Goal: Task Accomplishment & Management: Use online tool/utility

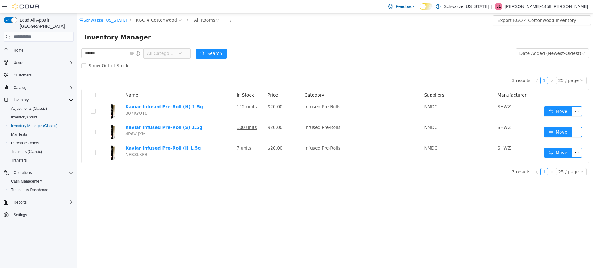
click at [29, 199] on div "Reports" at bounding box center [42, 202] width 62 height 7
click at [19, 243] on span "Reports" at bounding box center [17, 245] width 13 height 5
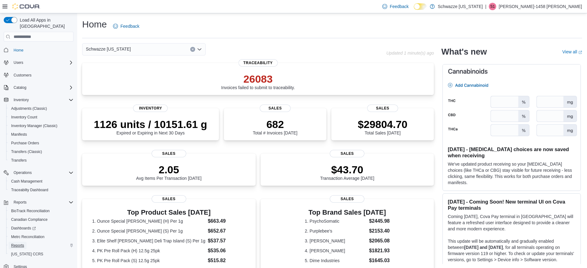
click at [13, 243] on span "Reports" at bounding box center [17, 245] width 13 height 5
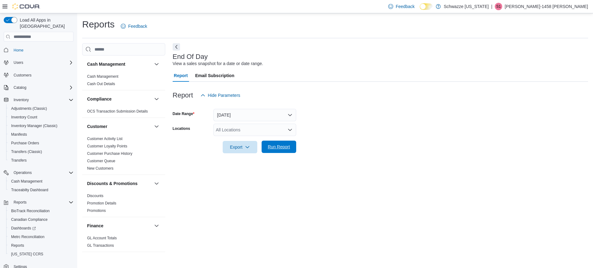
click at [279, 149] on span "Run Report" at bounding box center [279, 147] width 22 height 6
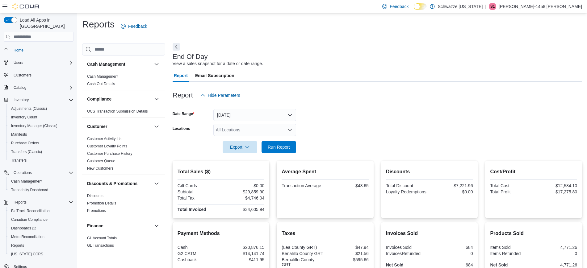
click at [235, 128] on div "All Locations" at bounding box center [254, 130] width 83 height 12
type input "*****"
click at [248, 139] on span "RGO 4 Cottonwood" at bounding box center [249, 140] width 38 height 6
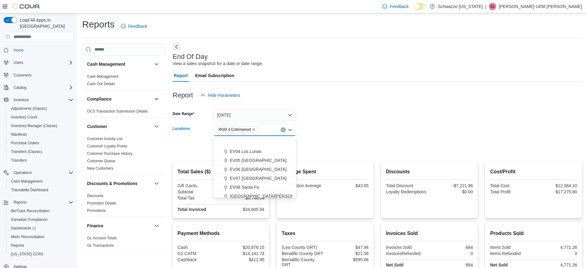
scroll to position [54, 0]
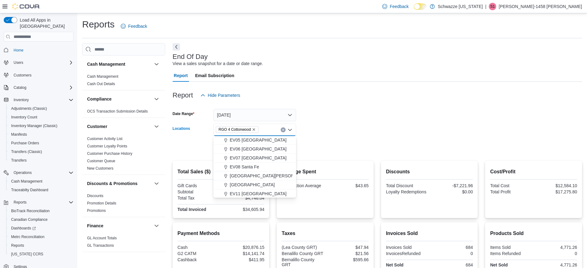
click at [343, 117] on form "Date Range [DATE] Locations RGO 4 Cottonwood Combo box. Selected. RGO 4 Cottonw…" at bounding box center [378, 128] width 410 height 52
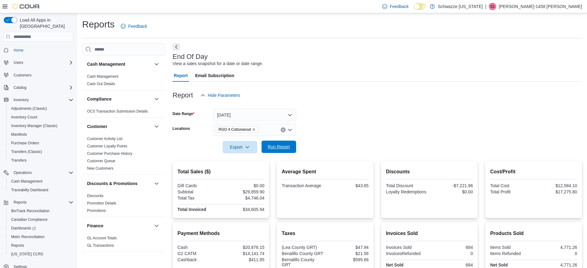
click at [278, 148] on span "Run Report" at bounding box center [279, 147] width 22 height 6
